Goal: Task Accomplishment & Management: Manage account settings

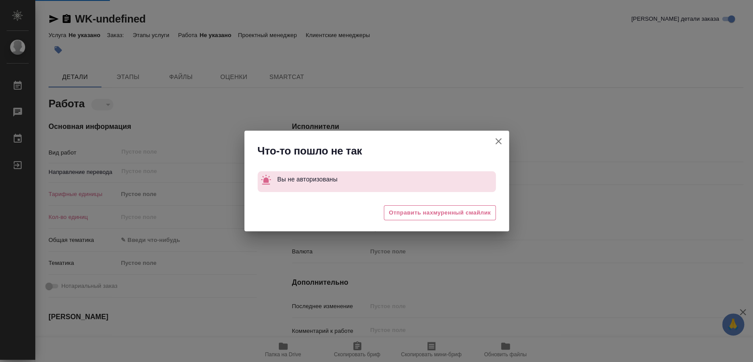
type textarea "x"
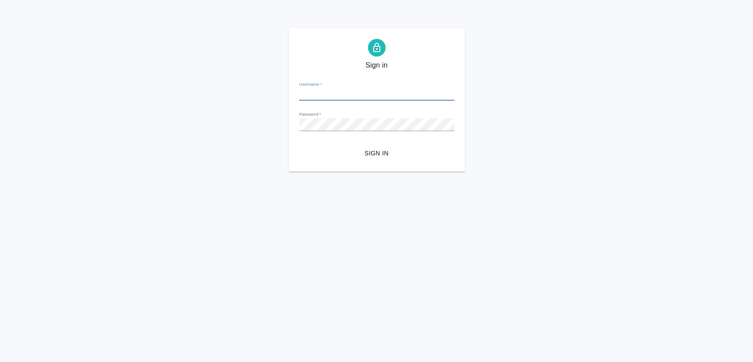
type input "e.matveeva@awatera.com"
click at [381, 152] on span "Sign in" at bounding box center [376, 153] width 141 height 11
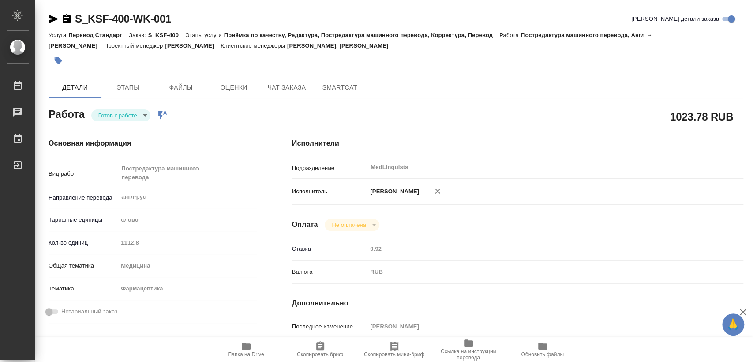
type textarea "x"
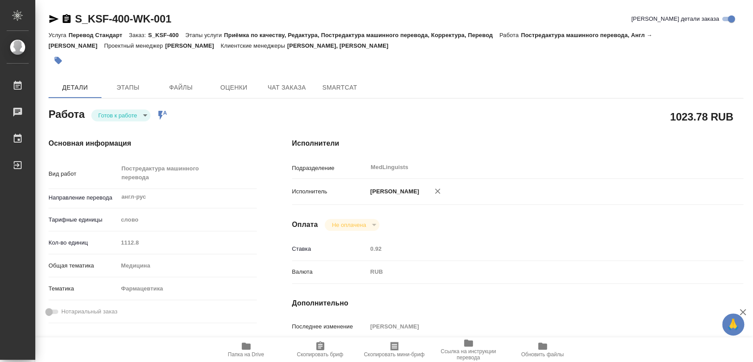
type textarea "x"
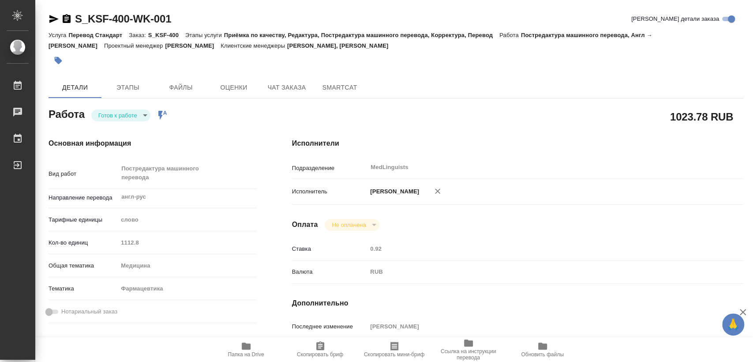
scroll to position [294, 0]
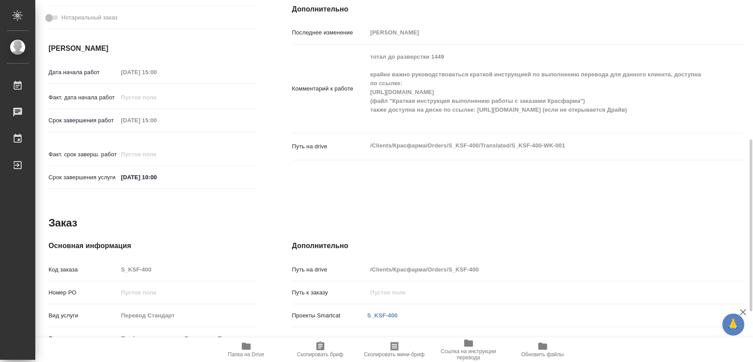
click at [254, 351] on span "Папка на Drive" at bounding box center [246, 354] width 36 height 6
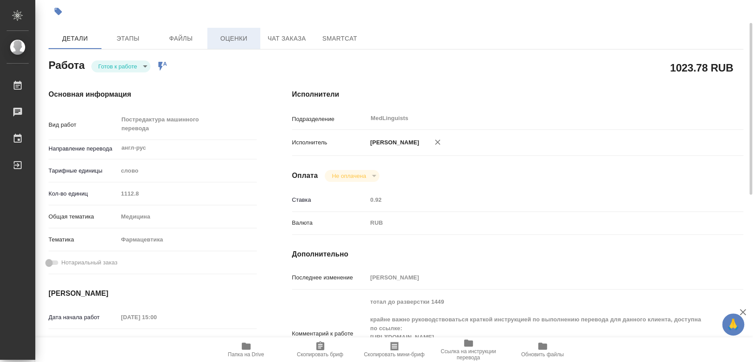
scroll to position [0, 0]
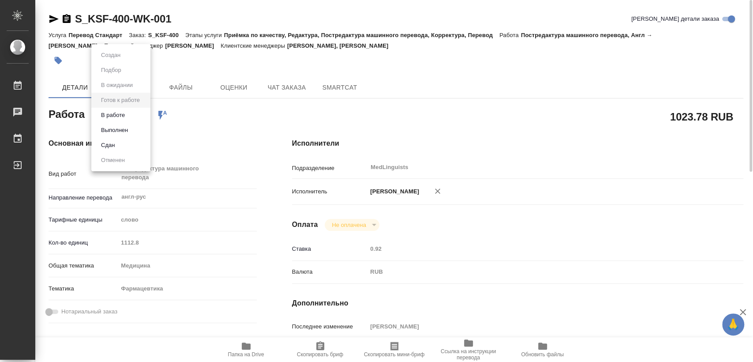
click at [136, 113] on body "🙏 .cls-1 fill:#fff; AWATERA Matveeva Elena Работы 0 Чаты График Выйти S_KSF-400…" at bounding box center [376, 181] width 753 height 362
click at [130, 116] on li "В работе" at bounding box center [120, 115] width 59 height 15
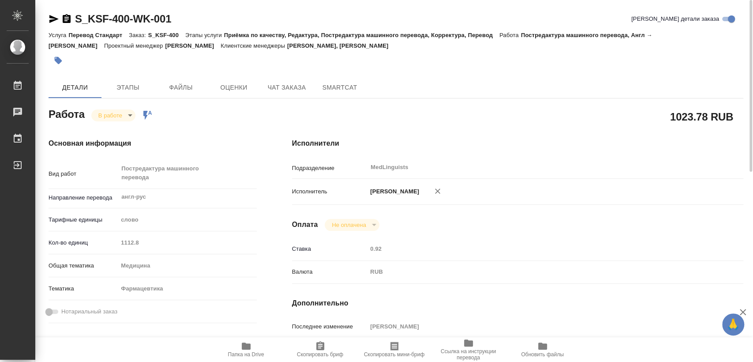
type textarea "x"
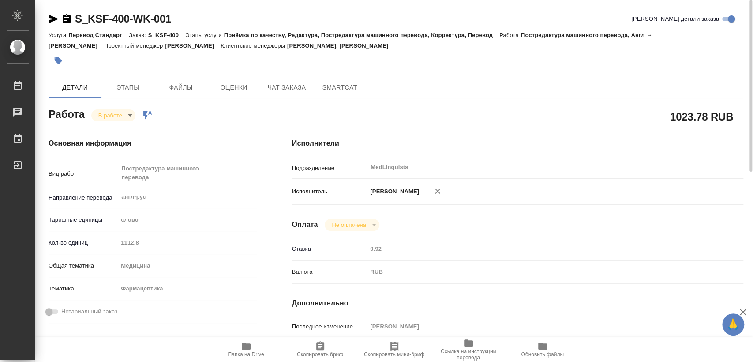
type textarea "x"
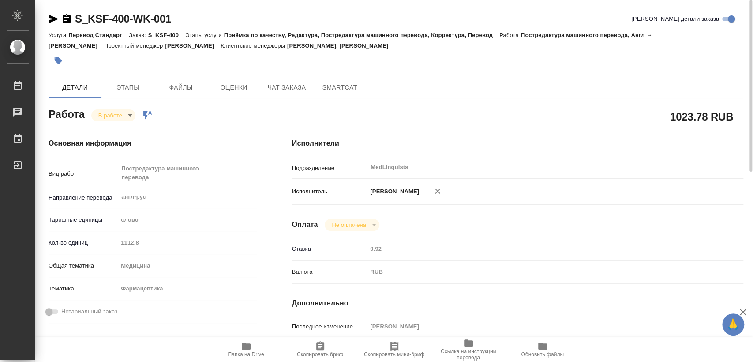
type textarea "x"
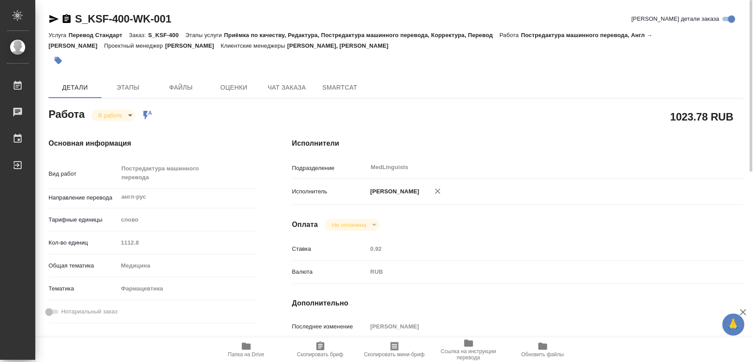
click at [54, 19] on icon "button" at bounding box center [53, 19] width 9 height 8
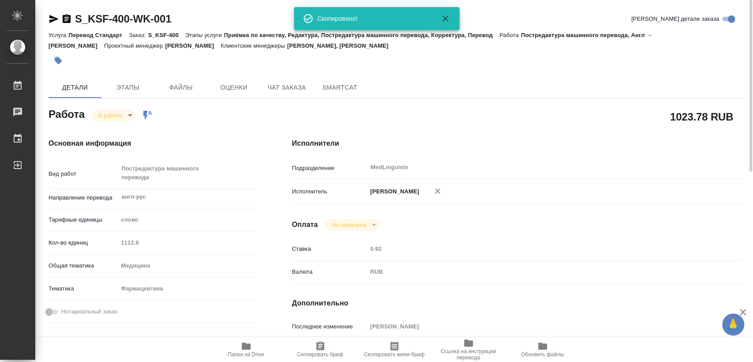
type textarea "x"
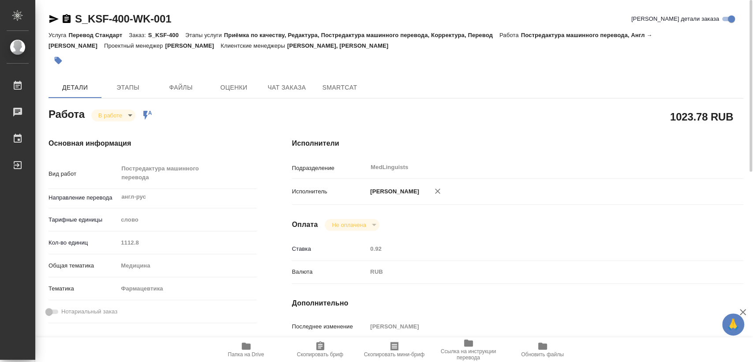
click at [124, 116] on body "🙏 .cls-1 fill:#fff; AWATERA Matveeva Elena Работы 0 Чаты График Выйти S_KSF-400…" at bounding box center [376, 181] width 753 height 362
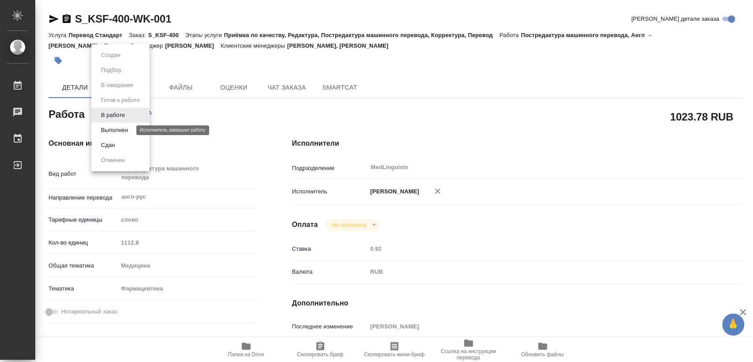
click at [124, 131] on button "Выполнен" at bounding box center [114, 130] width 32 height 10
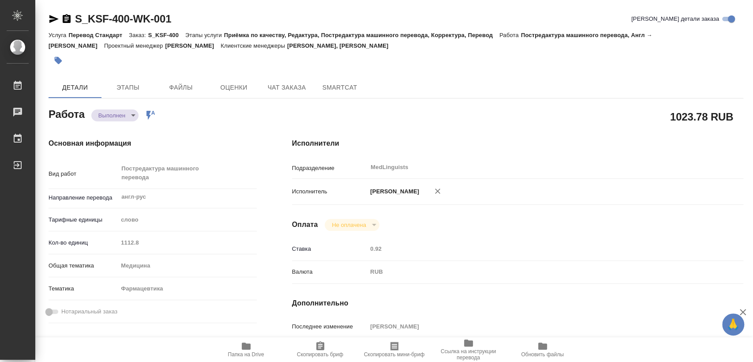
type textarea "x"
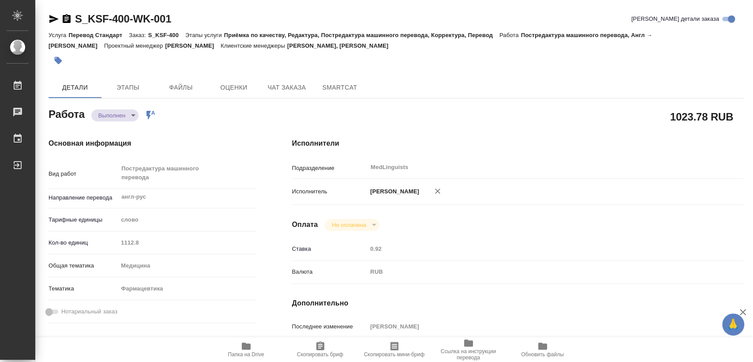
type textarea "x"
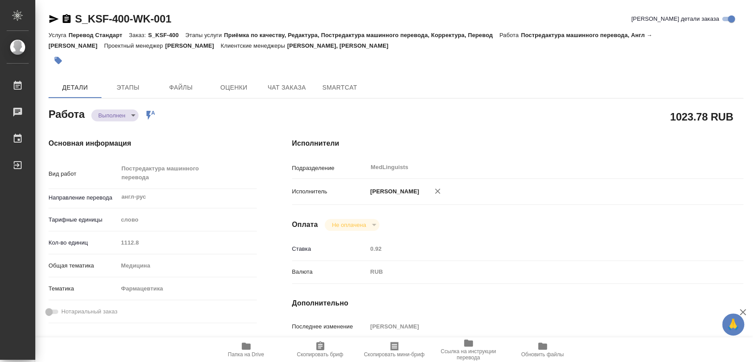
type textarea "x"
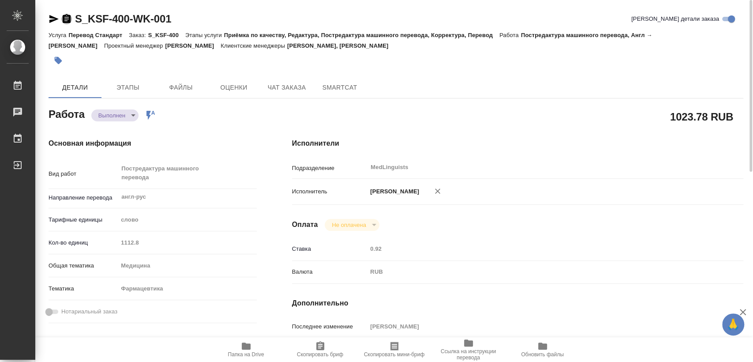
click at [65, 22] on icon "button" at bounding box center [67, 18] width 8 height 9
